Goal: Task Accomplishment & Management: Manage account settings

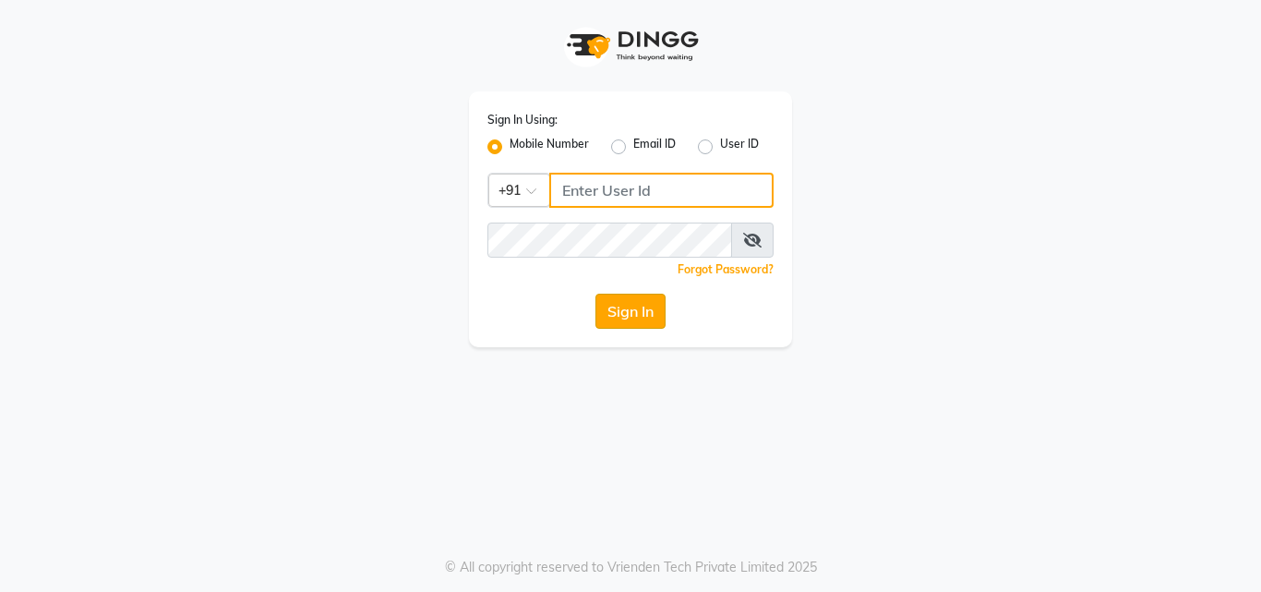
type input "9703629668"
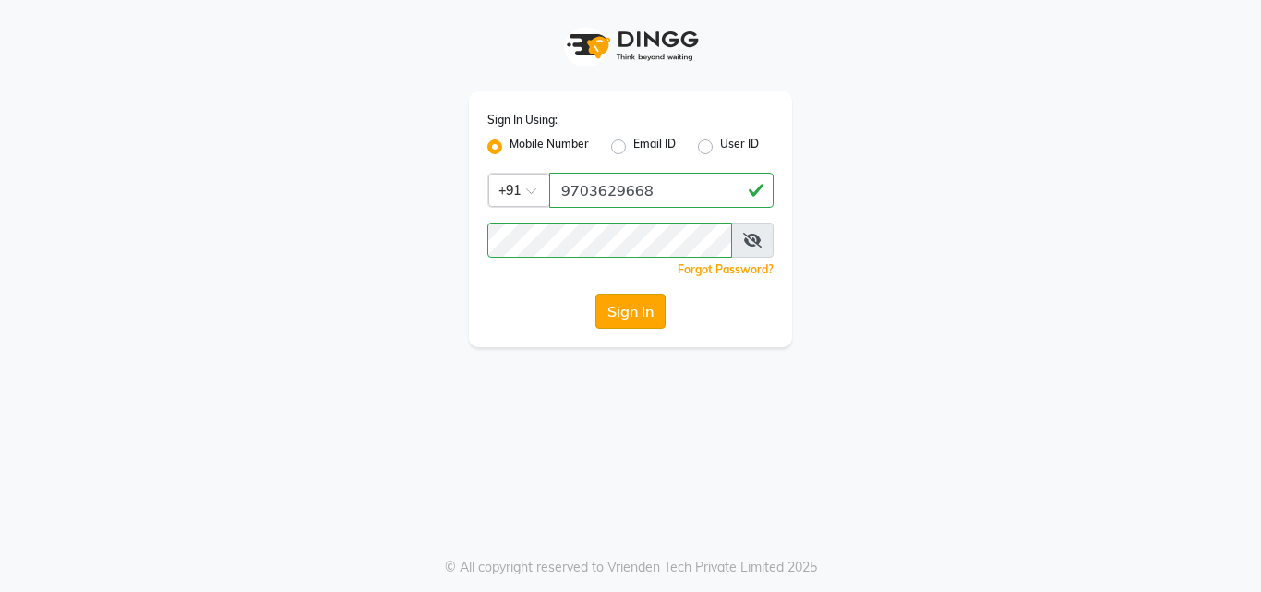
click at [635, 302] on button "Sign In" at bounding box center [630, 310] width 70 height 35
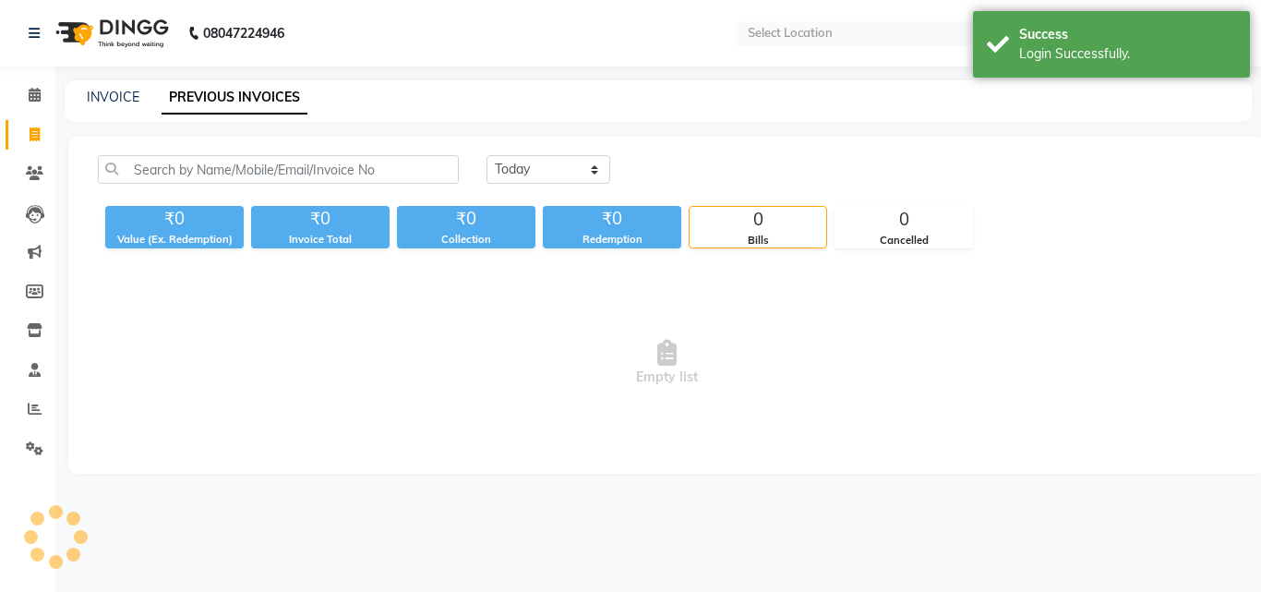
select select "en"
